Goal: Task Accomplishment & Management: Complete application form

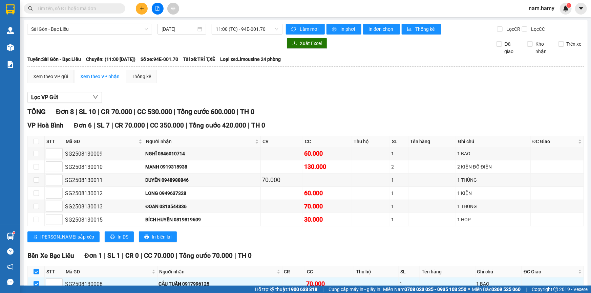
click at [139, 14] on div at bounding box center [157, 9] width 51 height 12
click at [145, 10] on button at bounding box center [142, 9] width 12 height 12
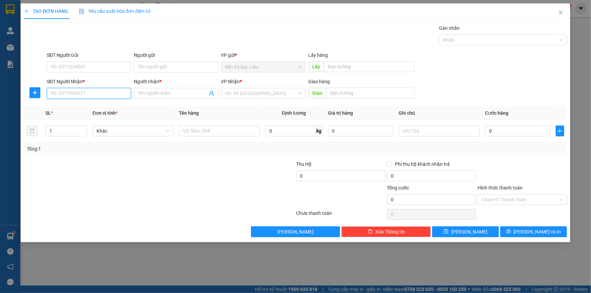
click at [123, 91] on input "SĐT Người Nhận *" at bounding box center [89, 93] width 84 height 11
click at [89, 103] on div "0932423831 - ANH HIẾU" at bounding box center [89, 107] width 84 height 11
type input "0932423831"
type input "ANH HIẾU"
type input "30.000"
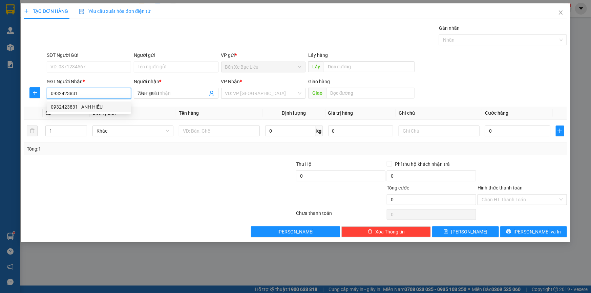
type input "30.000"
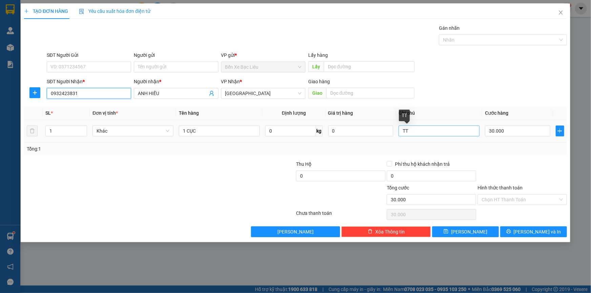
type input "0932423831"
click at [431, 134] on input "TT" at bounding box center [439, 131] width 81 height 11
type input "T"
click at [517, 132] on input "30.000" at bounding box center [517, 131] width 65 height 11
type input "0"
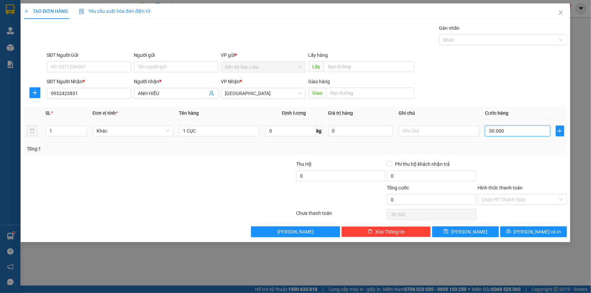
type input "0"
click at [489, 132] on input "0" at bounding box center [517, 131] width 65 height 11
type input "60"
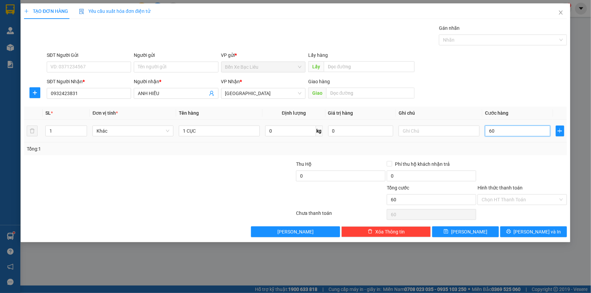
type input "60"
type input "60.000"
click at [494, 139] on td "60.000" at bounding box center [518, 131] width 71 height 23
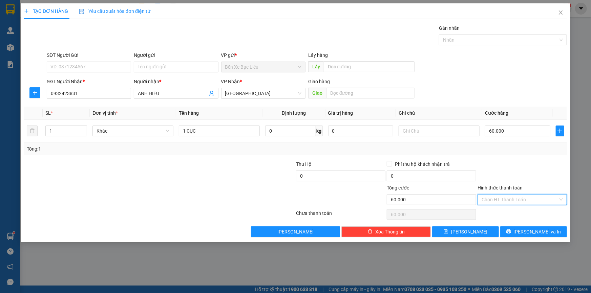
click at [509, 200] on input "Hình thức thanh toán" at bounding box center [520, 200] width 77 height 10
click at [512, 214] on div "Tại văn phòng" at bounding box center [522, 212] width 81 height 7
type input "0"
click at [543, 233] on span "[PERSON_NAME] và In" at bounding box center [537, 231] width 47 height 7
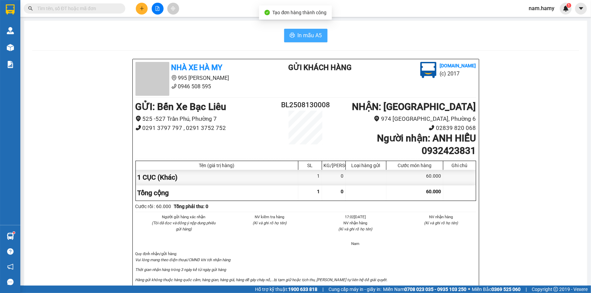
click at [325, 36] on button "In mẫu A5" at bounding box center [305, 36] width 43 height 14
click at [308, 35] on span "In mẫu A5" at bounding box center [310, 35] width 24 height 8
click at [143, 11] on button at bounding box center [142, 9] width 12 height 12
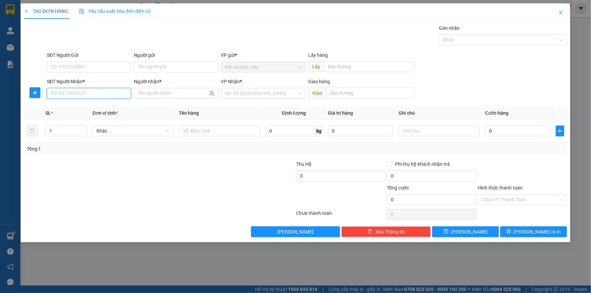
click at [109, 98] on input "SĐT Người Nhận *" at bounding box center [89, 93] width 84 height 11
type input "0707662633"
click at [156, 90] on input "Người nhận *" at bounding box center [172, 93] width 69 height 7
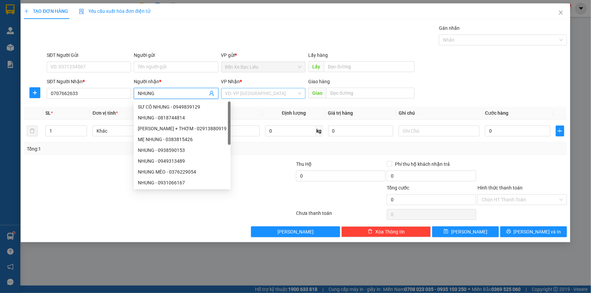
type input "NHUNG"
click at [271, 92] on input "search" at bounding box center [261, 93] width 72 height 10
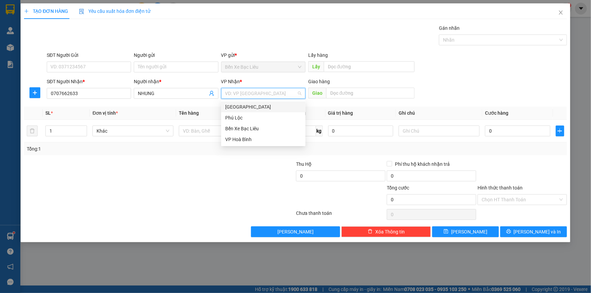
click at [276, 107] on div "[GEOGRAPHIC_DATA]" at bounding box center [263, 106] width 76 height 7
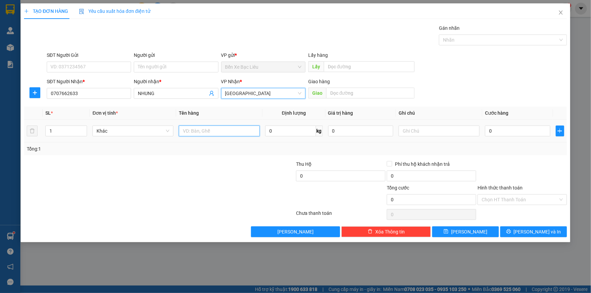
click at [234, 134] on input "text" at bounding box center [219, 131] width 81 height 11
type input "1 BỌC"
click at [484, 129] on td "0" at bounding box center [518, 131] width 71 height 23
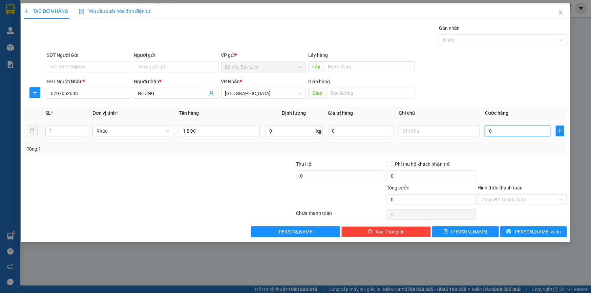
click at [486, 131] on input "0" at bounding box center [517, 131] width 65 height 11
type input "3"
type input "30"
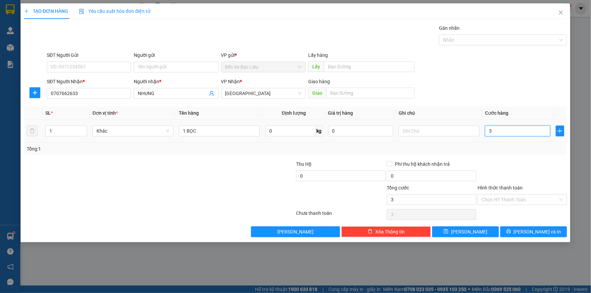
type input "30"
type input "30.000"
click at [539, 157] on div "Transit Pickup Surcharge Ids Transit Deliver Surcharge Ids Transit Deliver Surc…" at bounding box center [295, 130] width 543 height 213
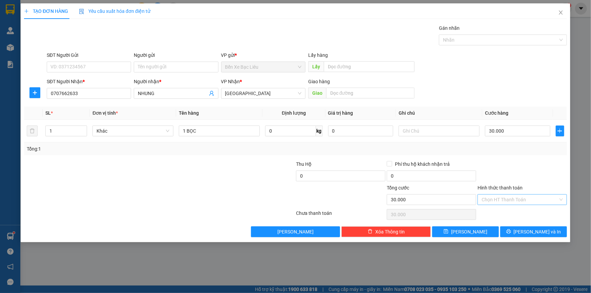
click at [515, 199] on input "Hình thức thanh toán" at bounding box center [520, 200] width 77 height 10
click at [521, 212] on div "Tại văn phòng" at bounding box center [522, 212] width 81 height 7
type input "0"
click at [529, 229] on span "[PERSON_NAME] và In" at bounding box center [537, 231] width 47 height 7
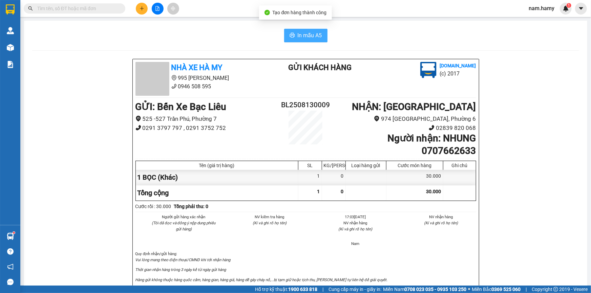
click at [320, 37] on button "In mẫu A5" at bounding box center [305, 36] width 43 height 14
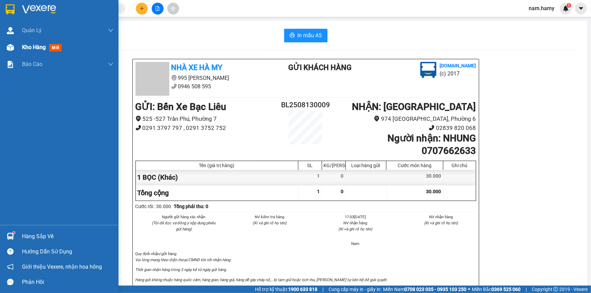
click at [11, 44] on img at bounding box center [10, 47] width 7 height 7
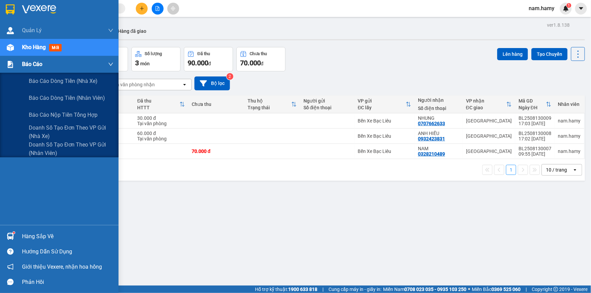
click at [11, 64] on img at bounding box center [10, 64] width 7 height 7
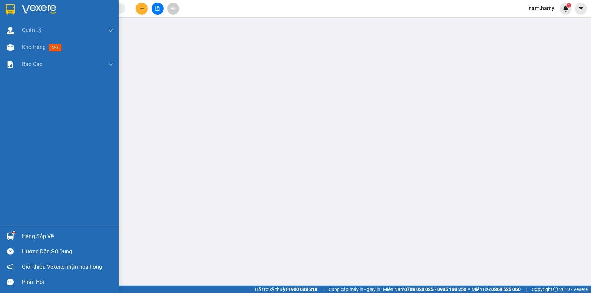
click at [39, 156] on div "Quản [PERSON_NAME] lý khách hàng mới Kho hàng mới Báo cáo Báo cáo dòng tiền (nh…" at bounding box center [59, 123] width 119 height 203
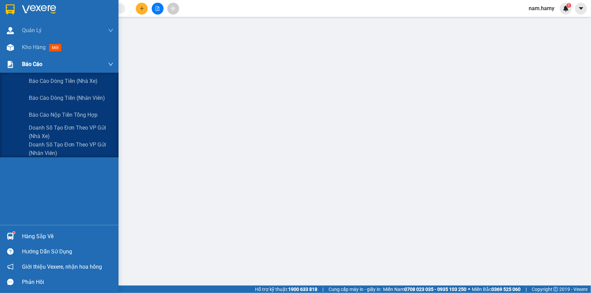
click at [27, 64] on span "Báo cáo" at bounding box center [32, 64] width 20 height 8
click at [51, 146] on span "Doanh số tạo đơn theo VP gửi (nhân viên)" at bounding box center [71, 149] width 85 height 17
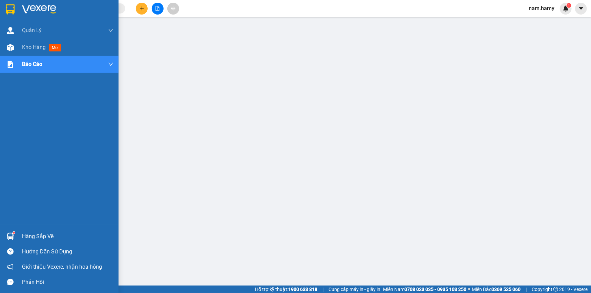
click at [12, 42] on div at bounding box center [10, 48] width 12 height 12
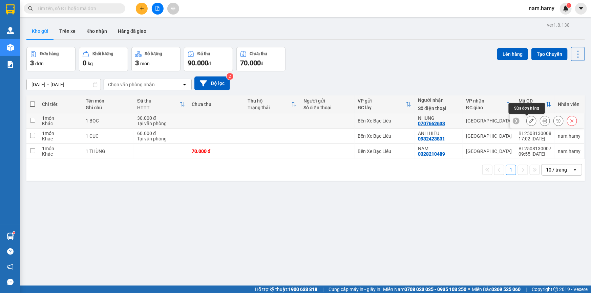
click at [529, 122] on icon at bounding box center [531, 121] width 5 height 5
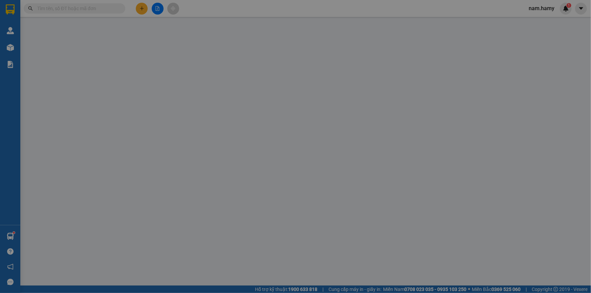
type input "0707662633"
type input "NHUNG"
type input "30.000"
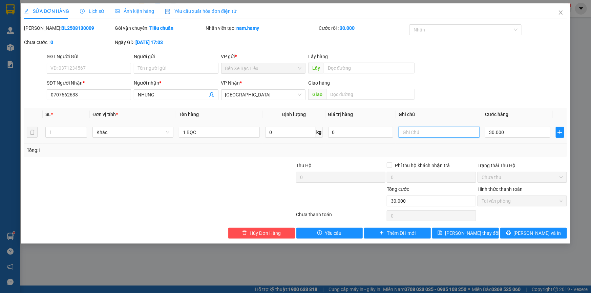
click at [442, 131] on input "text" at bounding box center [439, 132] width 81 height 11
type input "TT"
click at [486, 233] on button "[PERSON_NAME] thay đổi" at bounding box center [465, 233] width 67 height 11
